Goal: Task Accomplishment & Management: Manage account settings

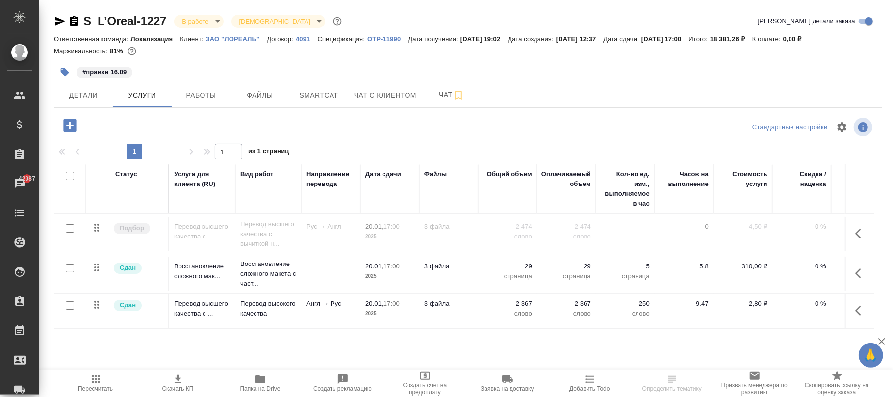
click at [70, 128] on icon "button" at bounding box center [69, 125] width 17 height 17
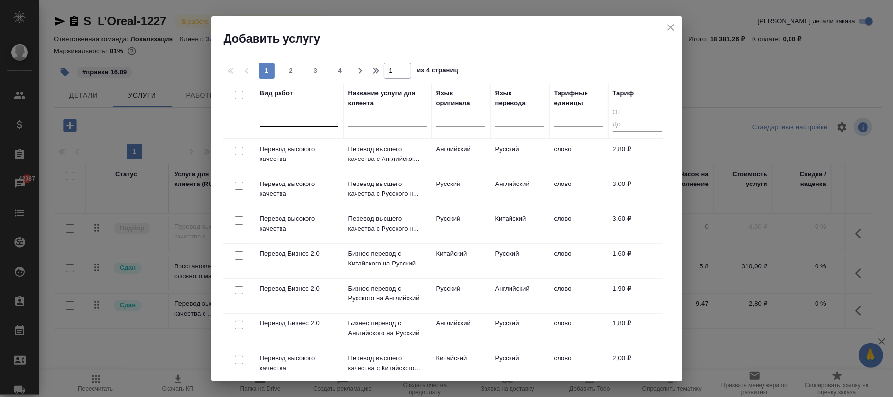
drag, startPoint x: 290, startPoint y: 106, endPoint x: 293, endPoint y: 121, distance: 14.5
click at [292, 115] on div "Вид работ" at bounding box center [299, 110] width 78 height 45
click at [293, 123] on div at bounding box center [299, 116] width 78 height 14
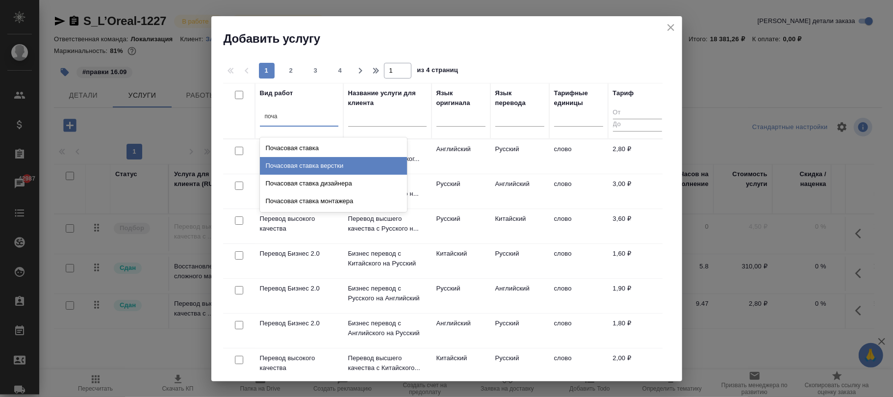
type input "поча"
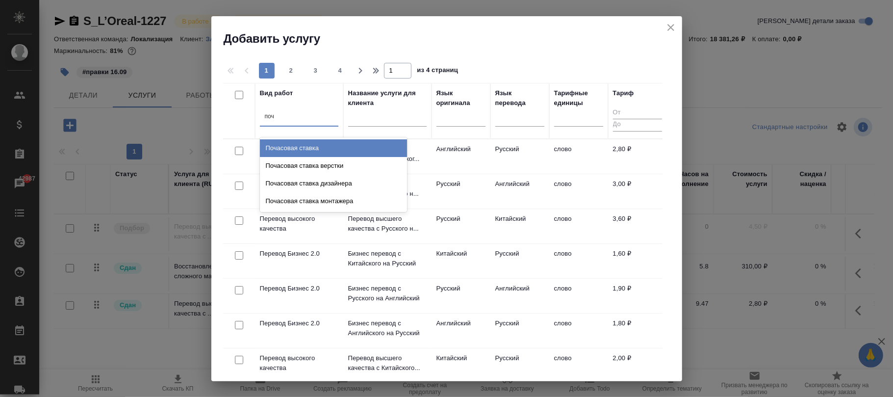
type input "поча"
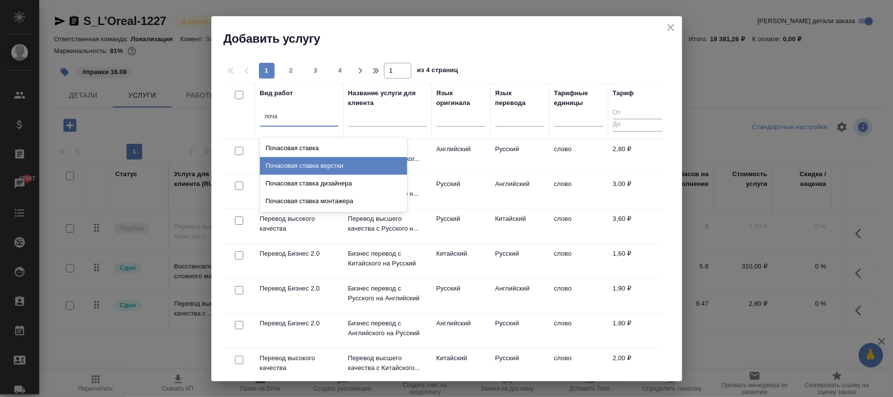
click at [330, 163] on div "Почасовая ставка верстки" at bounding box center [333, 166] width 147 height 18
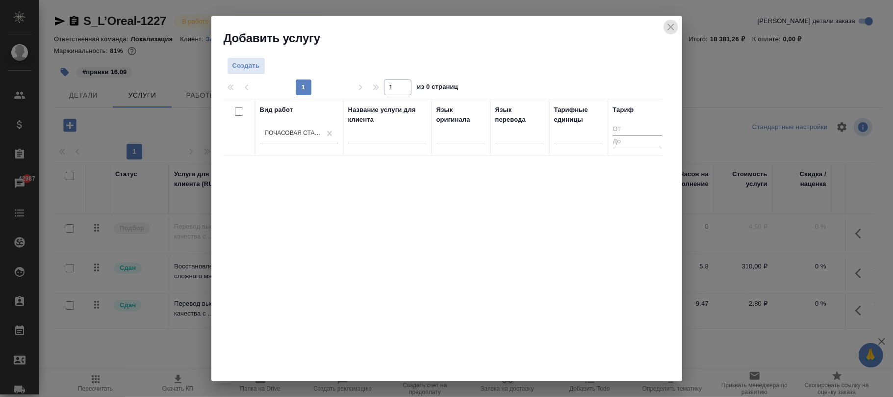
drag, startPoint x: 673, startPoint y: 24, endPoint x: 315, endPoint y: 22, distance: 358.1
click at [672, 24] on icon "close" at bounding box center [671, 27] width 12 height 12
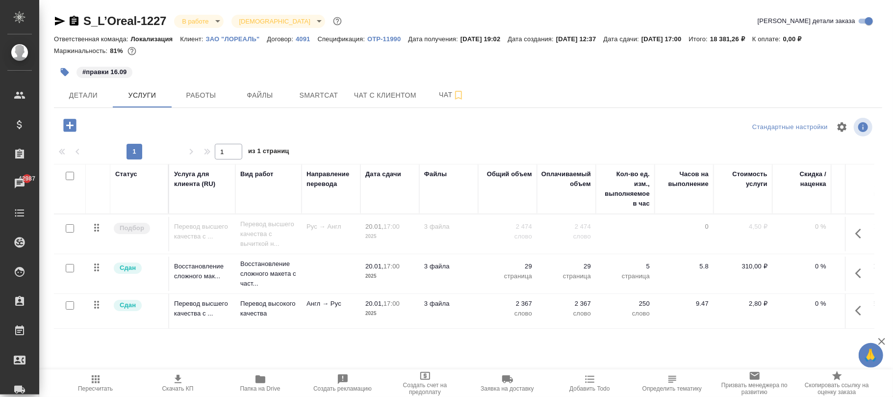
click at [302, 33] on div "Ответственная команда: Локализация Клиент: ЗАО "ЛОРЕАЛЬ" Договор: 4091 Специфик…" at bounding box center [468, 39] width 829 height 12
click at [305, 43] on div "Ответственная команда: Локализация Клиент: ЗАО "ЛОРЕАЛЬ" Договор: 4091 Специфик…" at bounding box center [468, 39] width 829 height 12
click at [303, 36] on p "4091" at bounding box center [307, 38] width 22 height 7
click at [73, 122] on icon "button" at bounding box center [69, 125] width 13 height 13
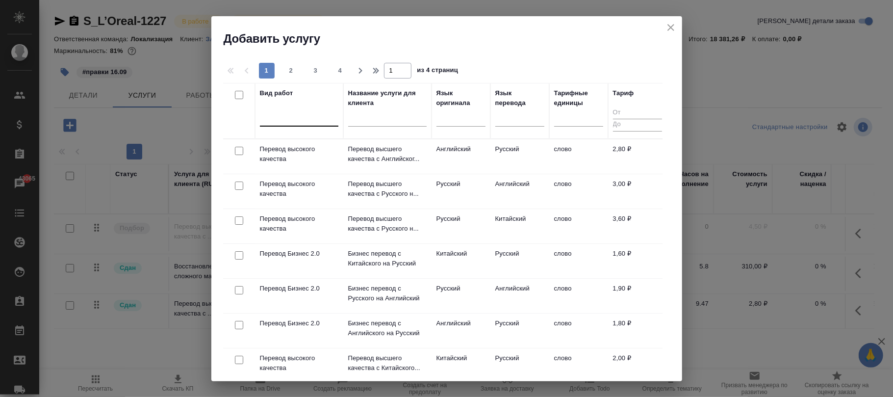
click at [295, 113] on div at bounding box center [299, 116] width 78 height 14
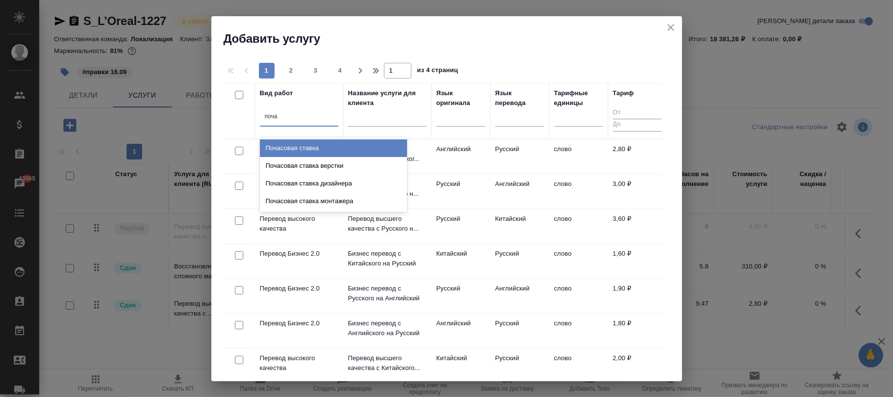
type input "почас"
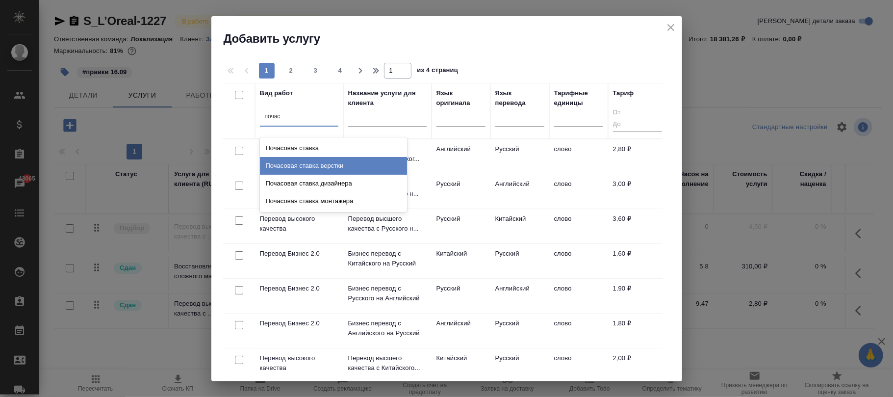
click at [306, 168] on div "Почасовая ставка верстки" at bounding box center [333, 166] width 147 height 18
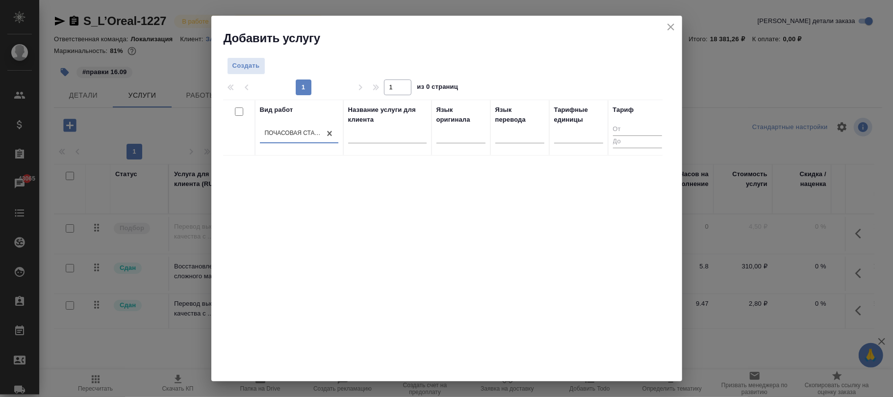
click at [672, 29] on icon "close" at bounding box center [671, 27] width 12 height 12
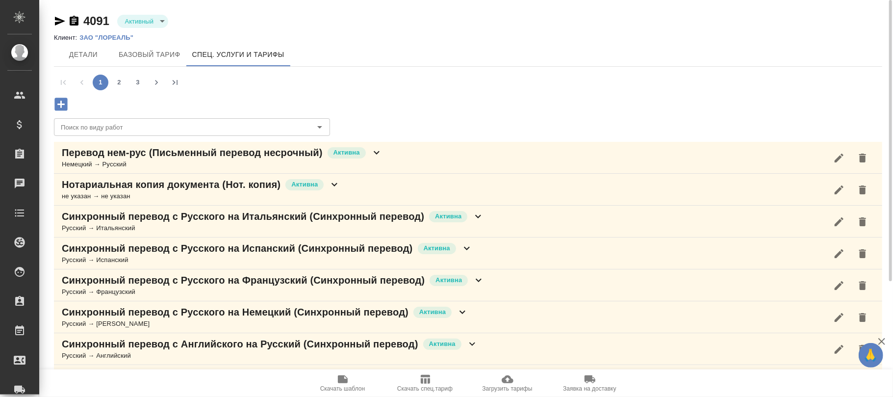
click at [65, 101] on icon "button" at bounding box center [60, 104] width 13 height 13
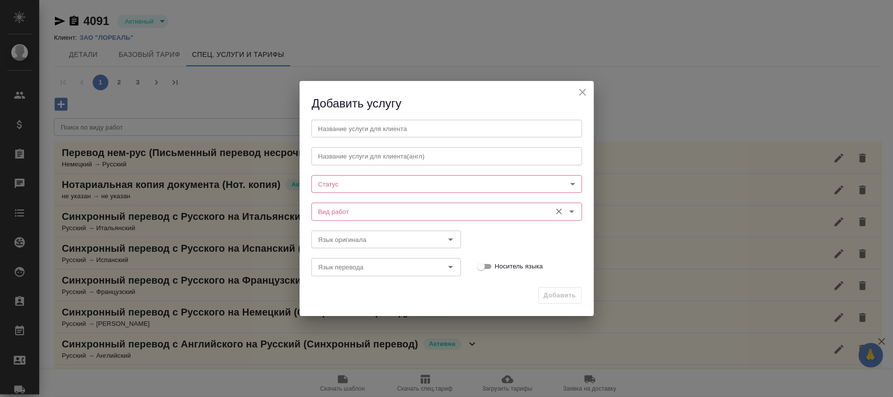
click at [354, 214] on input "Вид работ" at bounding box center [430, 212] width 232 height 12
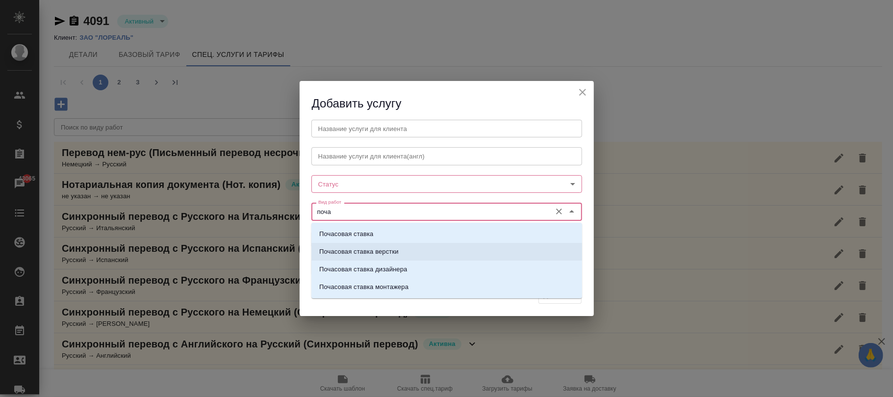
drag, startPoint x: 399, startPoint y: 252, endPoint x: 324, endPoint y: 175, distance: 107.9
click at [398, 252] on li "Почасовая ставка верстки" at bounding box center [446, 252] width 271 height 18
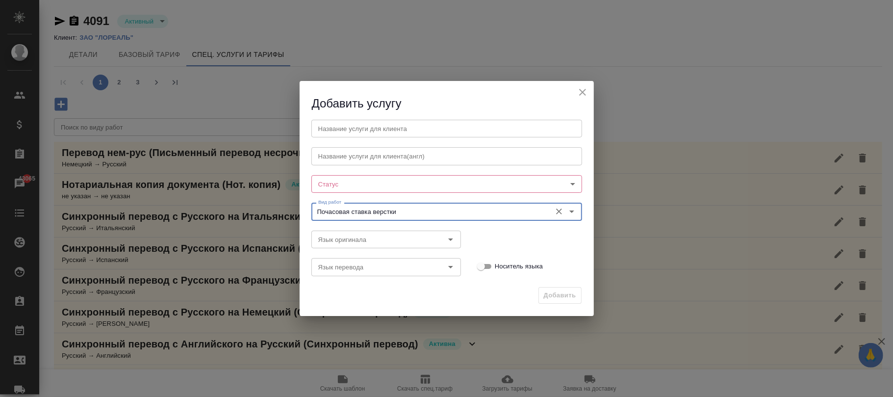
type input "Почасовая ставка верстки"
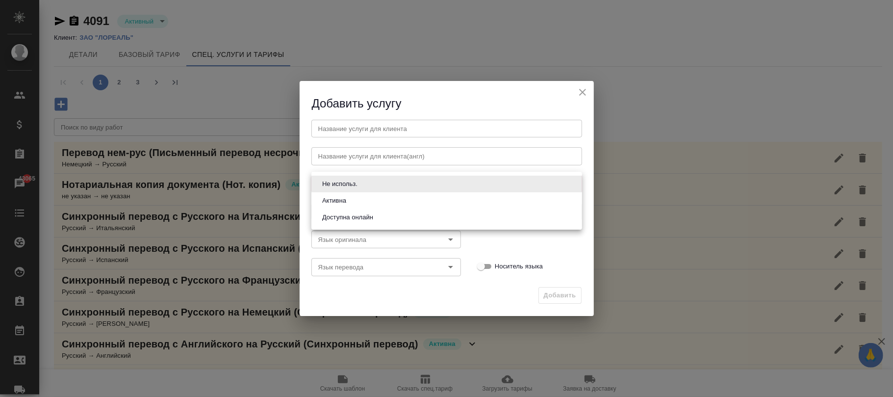
drag, startPoint x: 330, startPoint y: 182, endPoint x: 354, endPoint y: 229, distance: 52.0
click at [331, 183] on body "🙏 .cls-1 fill:#fff; AWATERA Фокина Наталья n.fokina Клиенты Спецификации Заказы…" at bounding box center [446, 198] width 893 height 397
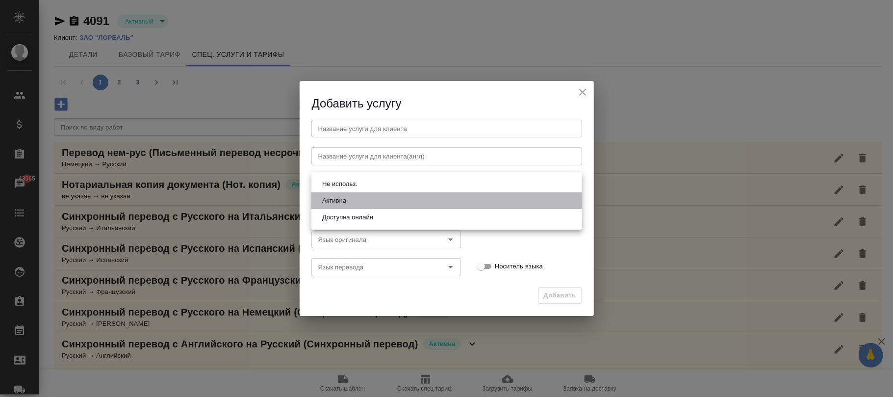
click at [348, 201] on button "Активна" at bounding box center [334, 200] width 30 height 11
type input "active"
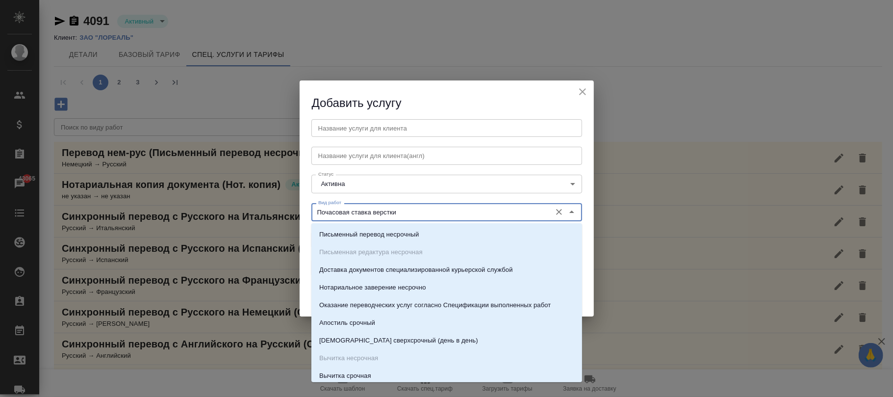
drag, startPoint x: 297, startPoint y: 211, endPoint x: 245, endPoint y: 202, distance: 52.3
click at [245, 202] on div "Добавить услугу Название услуги для клиента Название услуги для клиента Названи…" at bounding box center [446, 198] width 893 height 397
click at [363, 132] on input "text" at bounding box center [446, 128] width 271 height 18
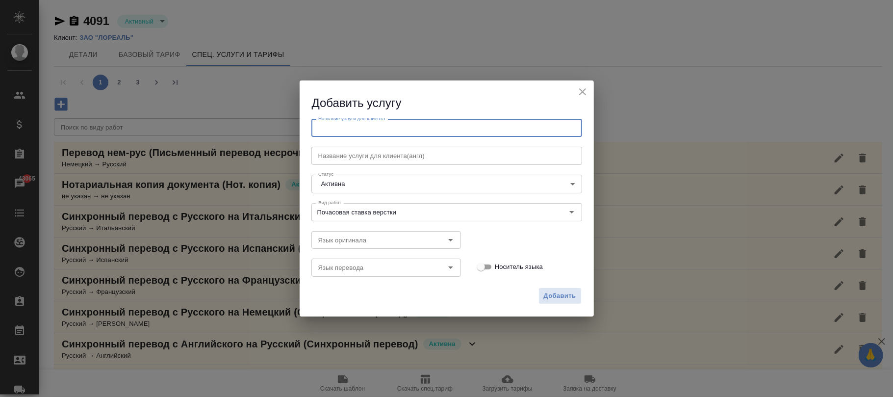
paste input "Почасовая ставка верстки"
type input "Почасовая ставка верстки"
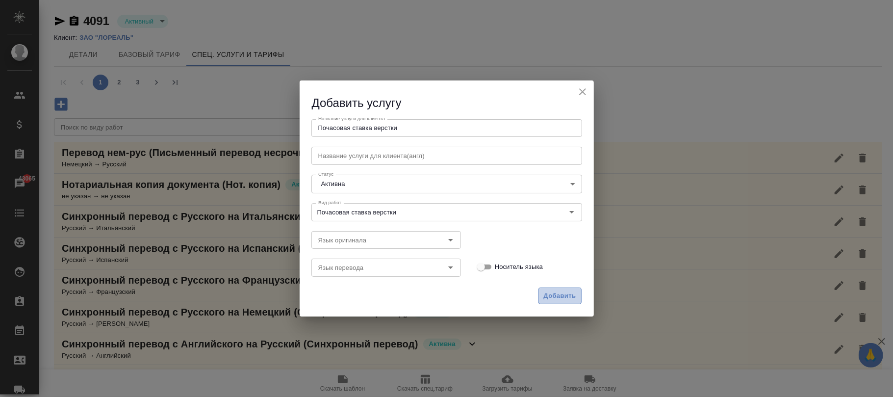
click at [566, 288] on button "Добавить" at bounding box center [560, 295] width 43 height 17
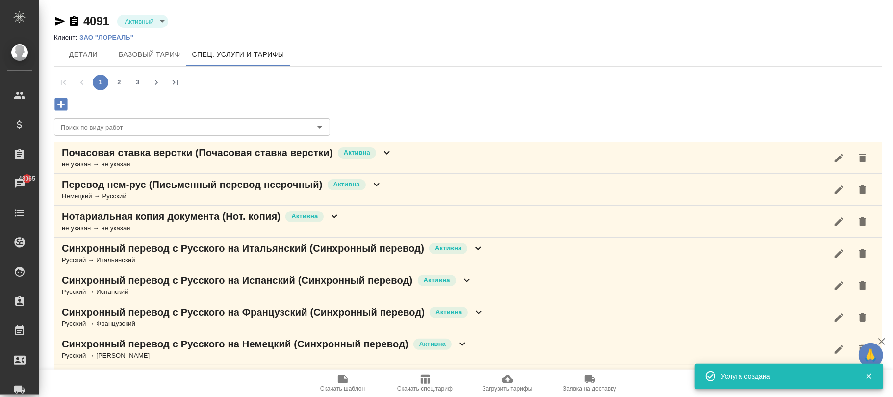
click at [389, 152] on icon at bounding box center [387, 152] width 6 height 3
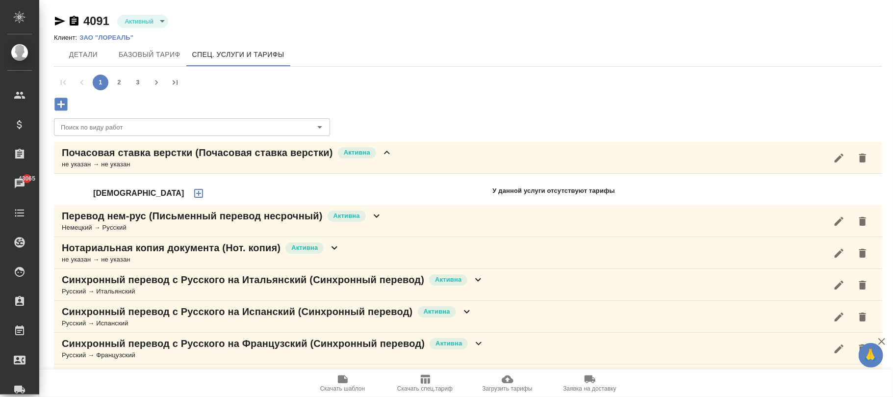
click at [193, 191] on icon "button" at bounding box center [199, 193] width 12 height 12
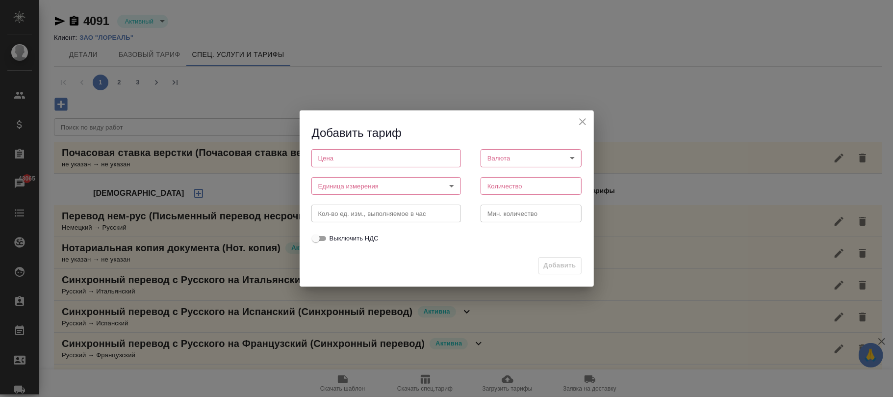
click at [356, 156] on input "number" at bounding box center [386, 158] width 150 height 18
type input "0"
click at [339, 182] on body "🙏 .cls-1 fill:#fff; AWATERA Фокина Наталья n.fokina Клиенты Спецификации Заказы…" at bounding box center [446, 198] width 893 height 397
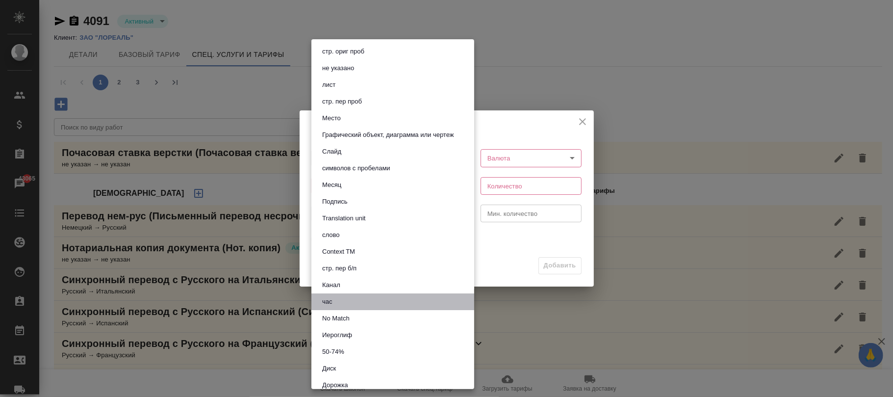
click at [347, 303] on li "час" at bounding box center [392, 301] width 163 height 17
type input "5a8b1489cc6b4906c91bfd93"
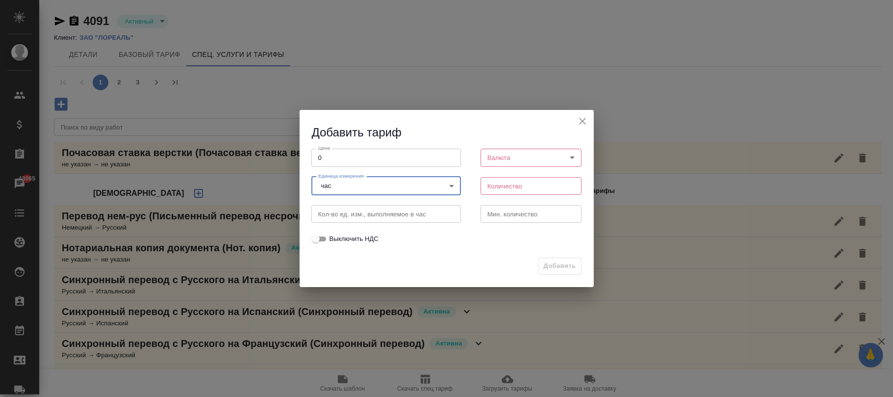
click at [505, 152] on body "🙏 .cls-1 fill:#fff; AWATERA Фокина Наталья n.fokina Клиенты Спецификации Заказы…" at bounding box center [446, 198] width 893 height 397
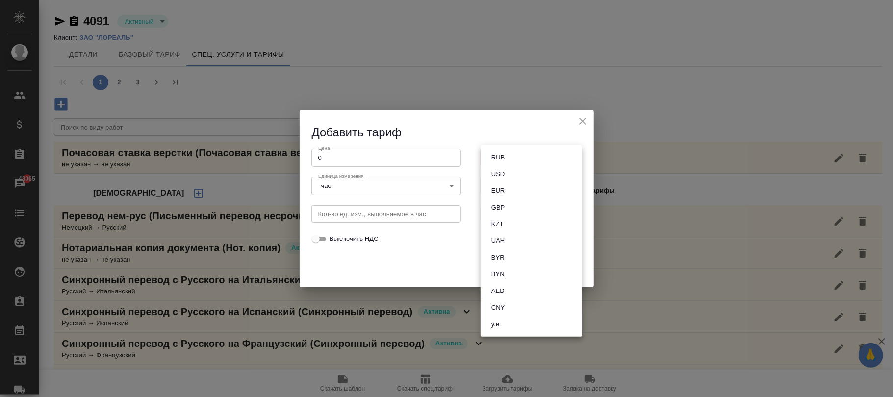
click at [504, 157] on button "RUB" at bounding box center [498, 157] width 19 height 11
type input "RUB"
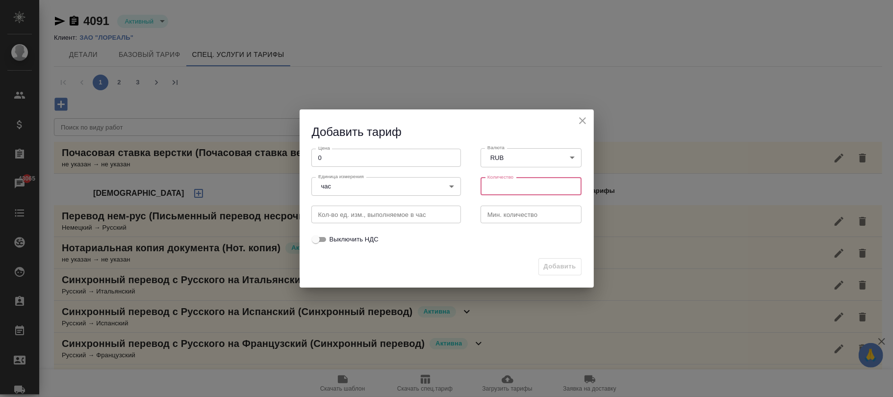
click at [493, 184] on input "number" at bounding box center [532, 187] width 102 height 18
type input "1"
click at [558, 270] on span "Добавить" at bounding box center [560, 266] width 32 height 11
